Goal: Check status: Check status

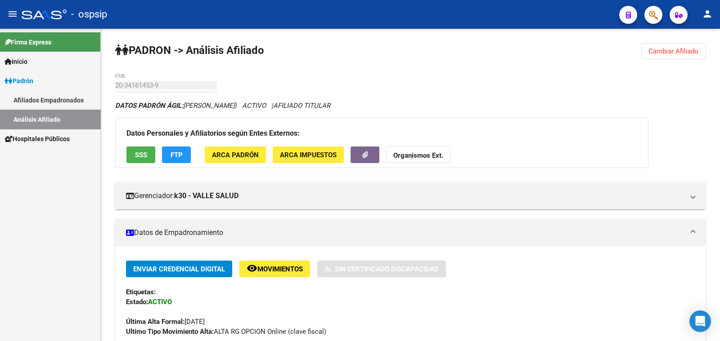
scroll to position [224, 0]
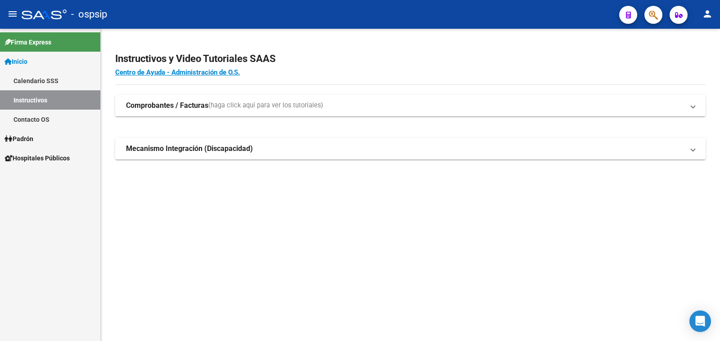
click at [27, 136] on span "Padrón" at bounding box center [18, 139] width 29 height 10
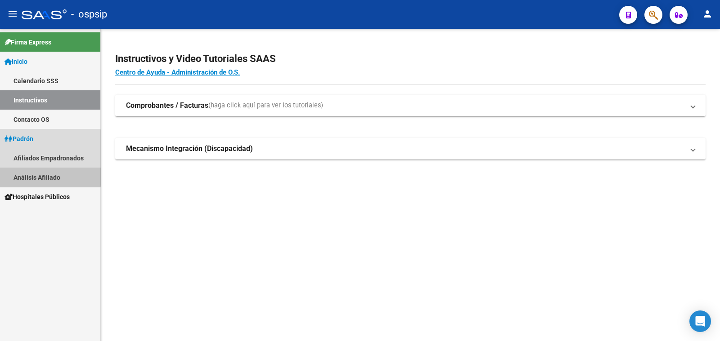
click at [42, 175] on link "Análisis Afiliado" at bounding box center [50, 177] width 100 height 19
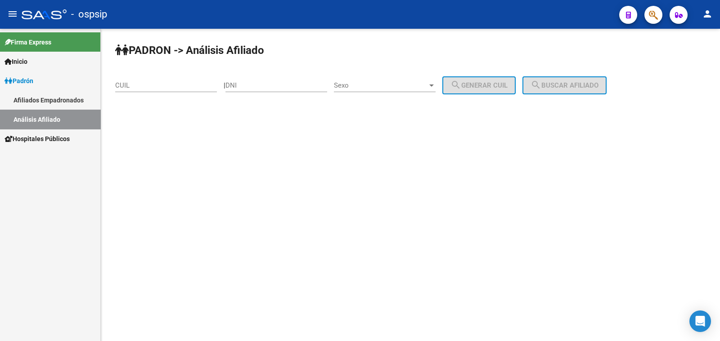
click at [275, 85] on input "DNI" at bounding box center [276, 85] width 102 height 8
paste input "37738979"
type input "37738979"
click at [378, 82] on span "Sexo" at bounding box center [381, 85] width 94 height 8
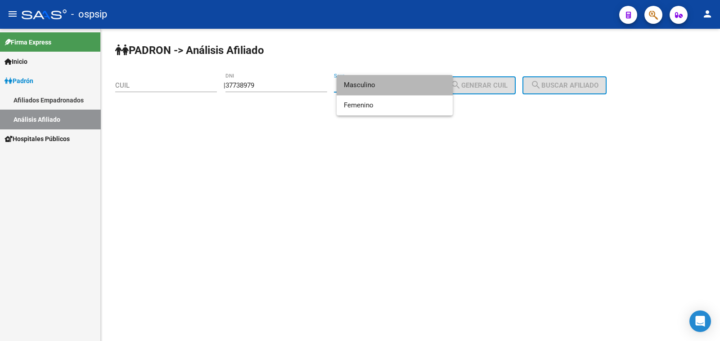
click at [379, 82] on span "Masculino" at bounding box center [395, 85] width 102 height 20
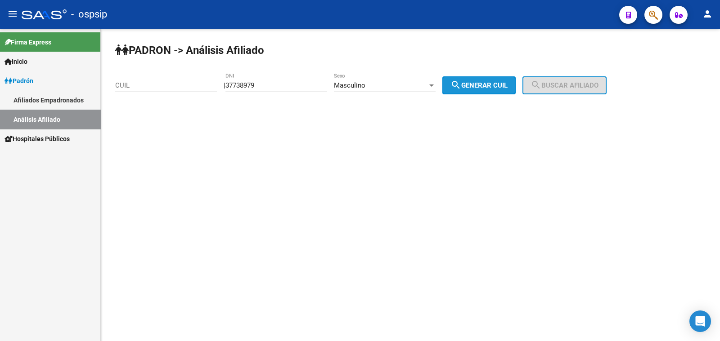
click at [490, 88] on span "search Generar CUIL" at bounding box center [478, 85] width 57 height 8
type input "20-37738979-5"
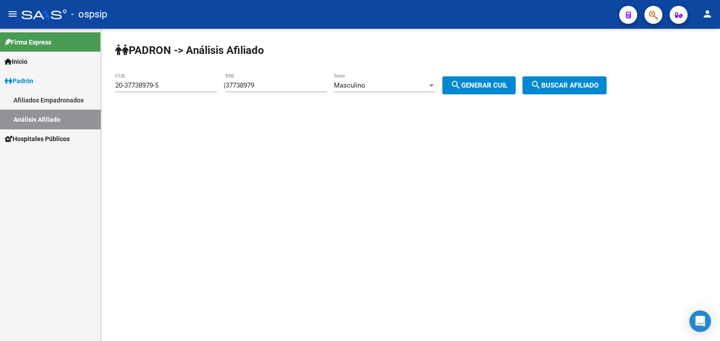
click at [586, 85] on span "search Buscar afiliado" at bounding box center [564, 85] width 68 height 8
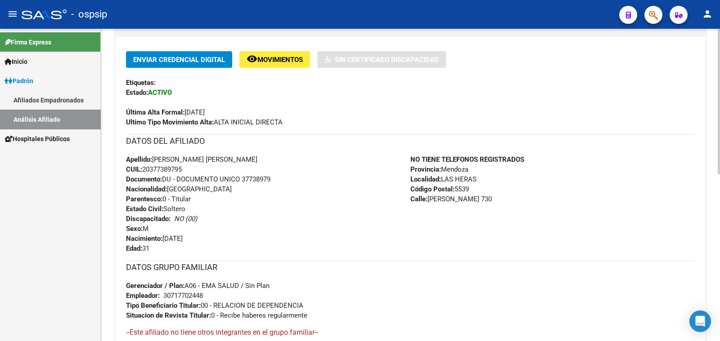
scroll to position [224, 0]
